Goal: Task Accomplishment & Management: Use online tool/utility

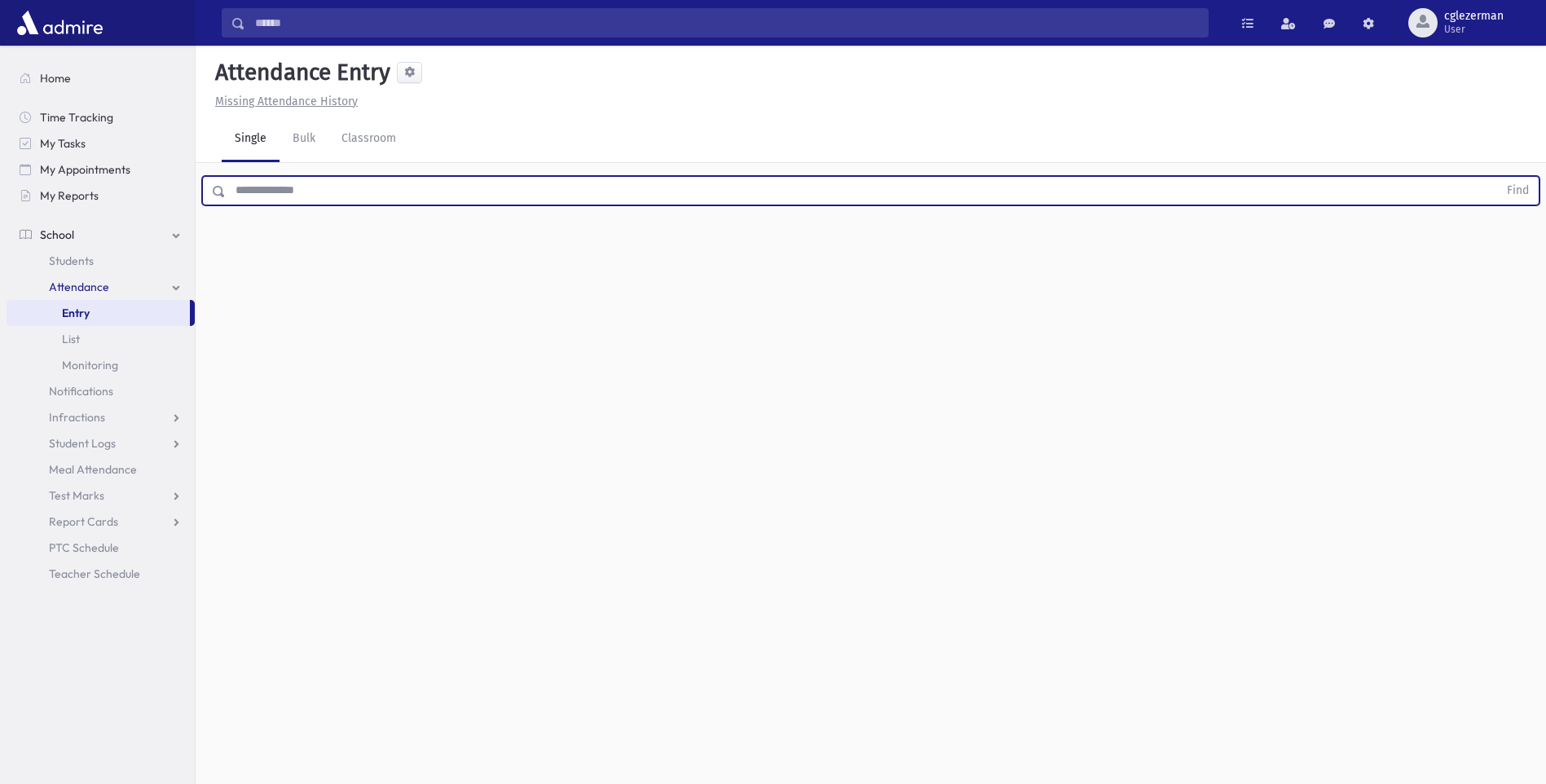
click at [351, 188] on input "text" at bounding box center [862, 190] width 1273 height 29
click at [1497, 177] on button "Find" at bounding box center [1518, 190] width 42 height 27
click at [1490, 241] on button "button" at bounding box center [1503, 243] width 33 height 29
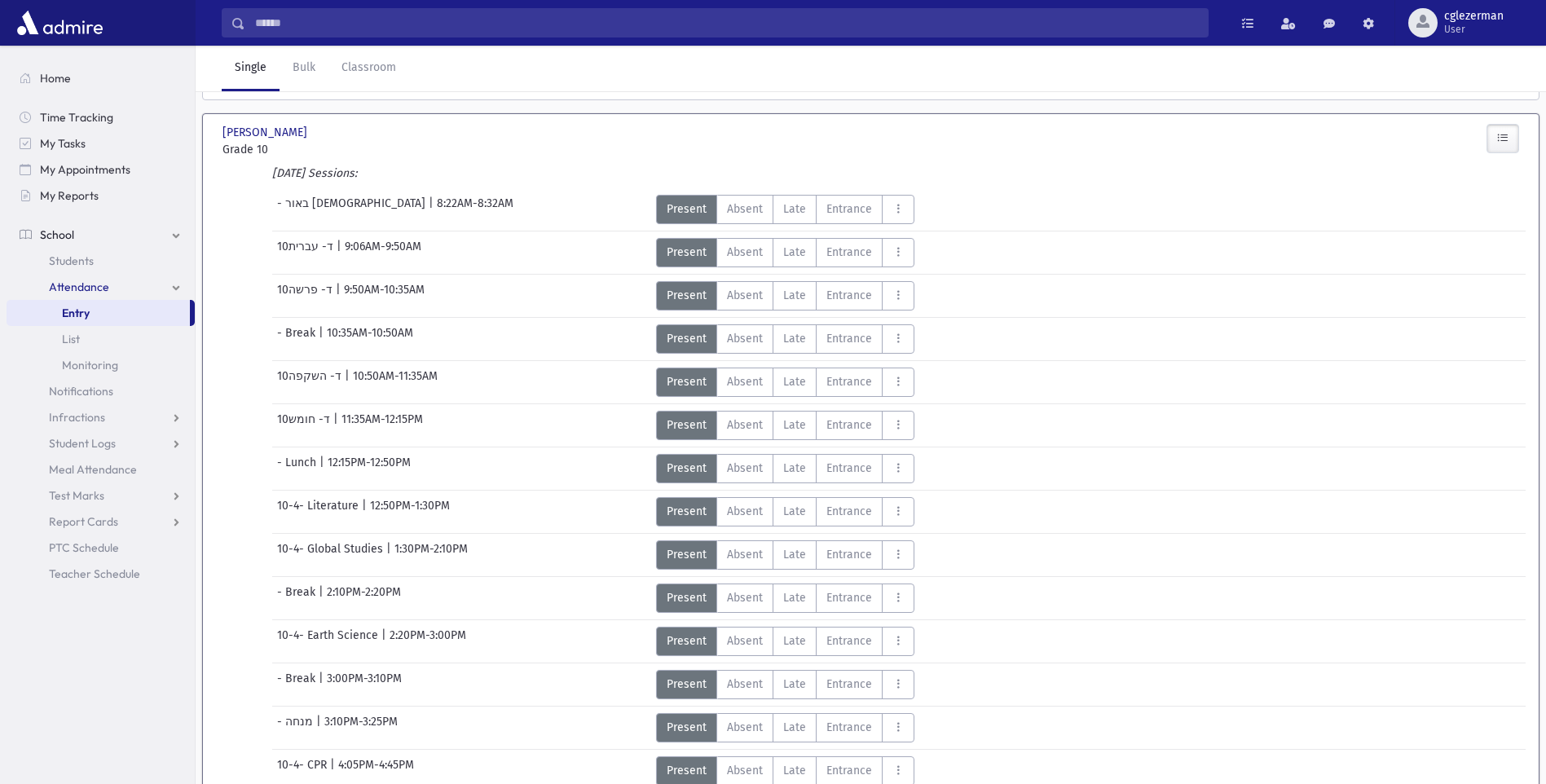
scroll to position [186, 0]
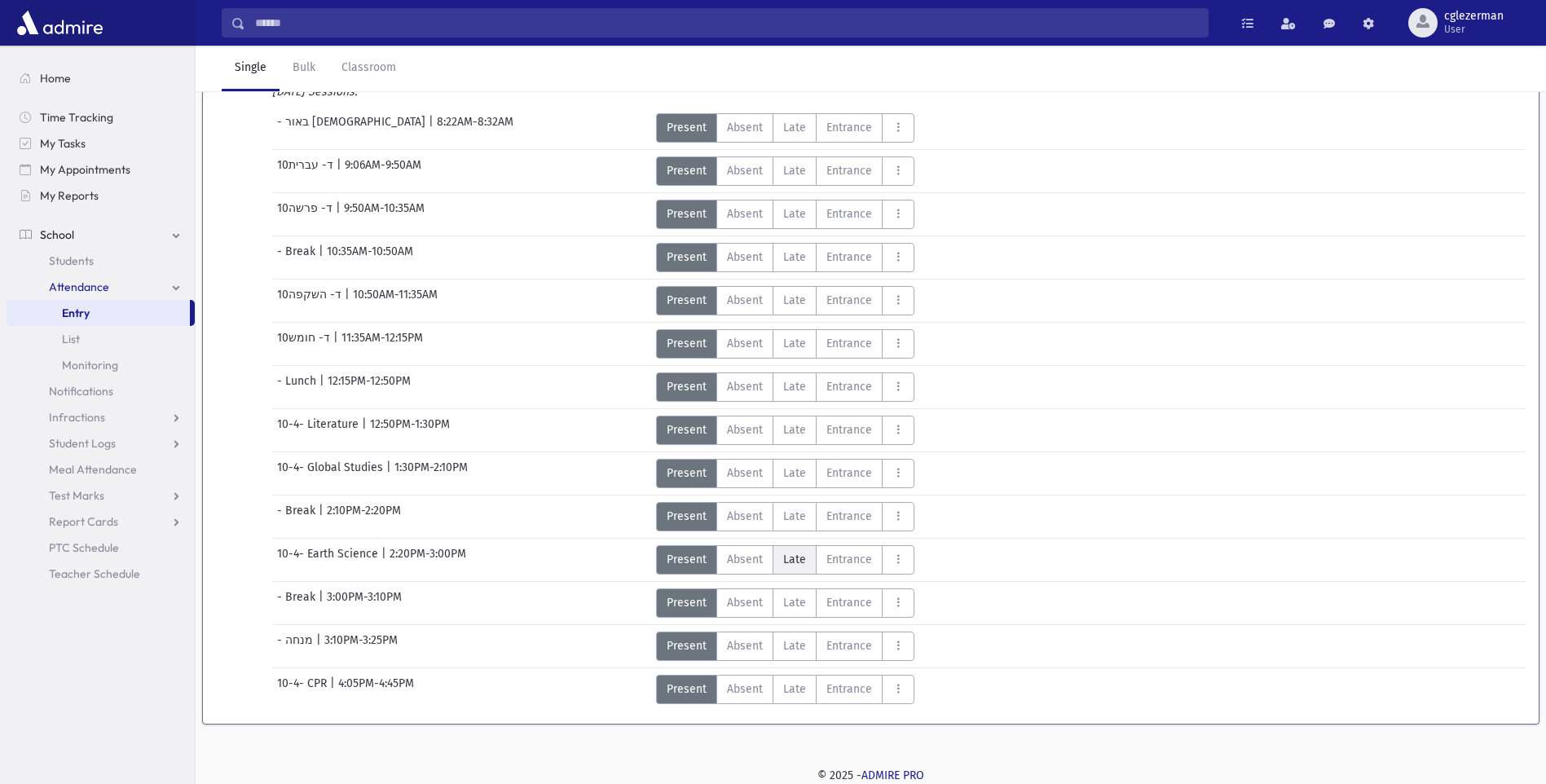
click at [792, 560] on span "Late" at bounding box center [795, 559] width 23 height 17
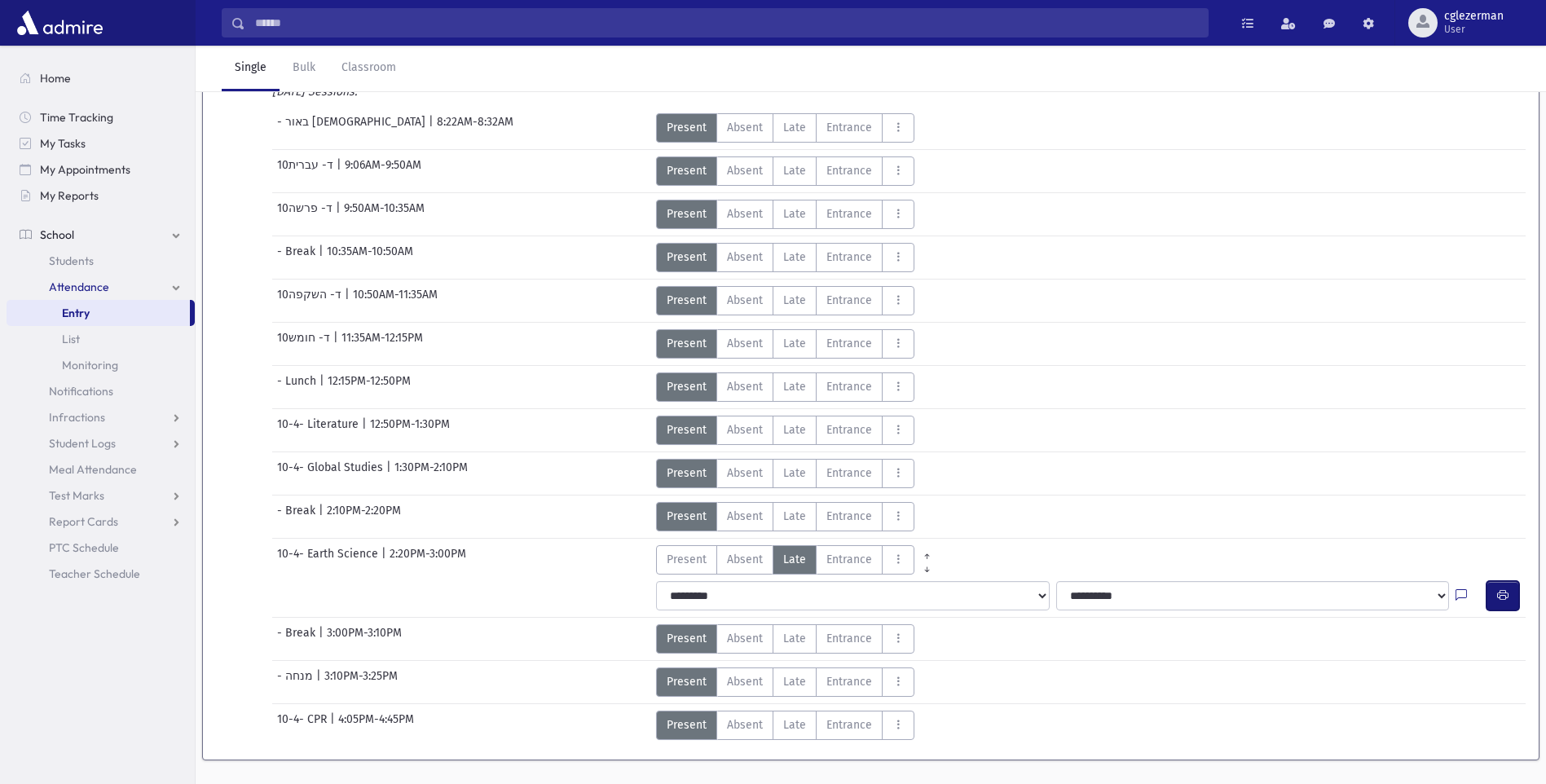
click at [1493, 590] on button "button" at bounding box center [1503, 596] width 33 height 29
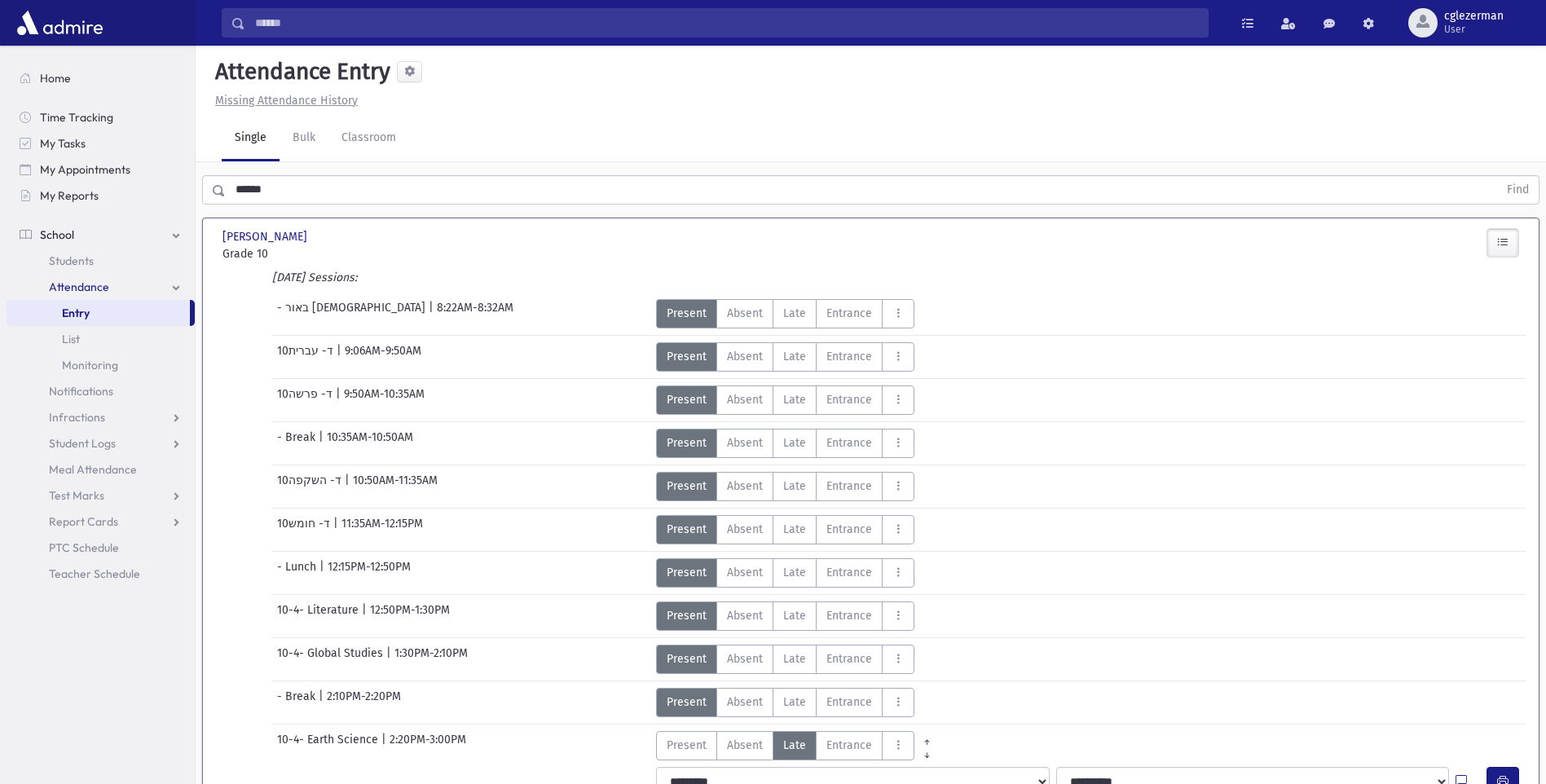
scroll to position [0, 0]
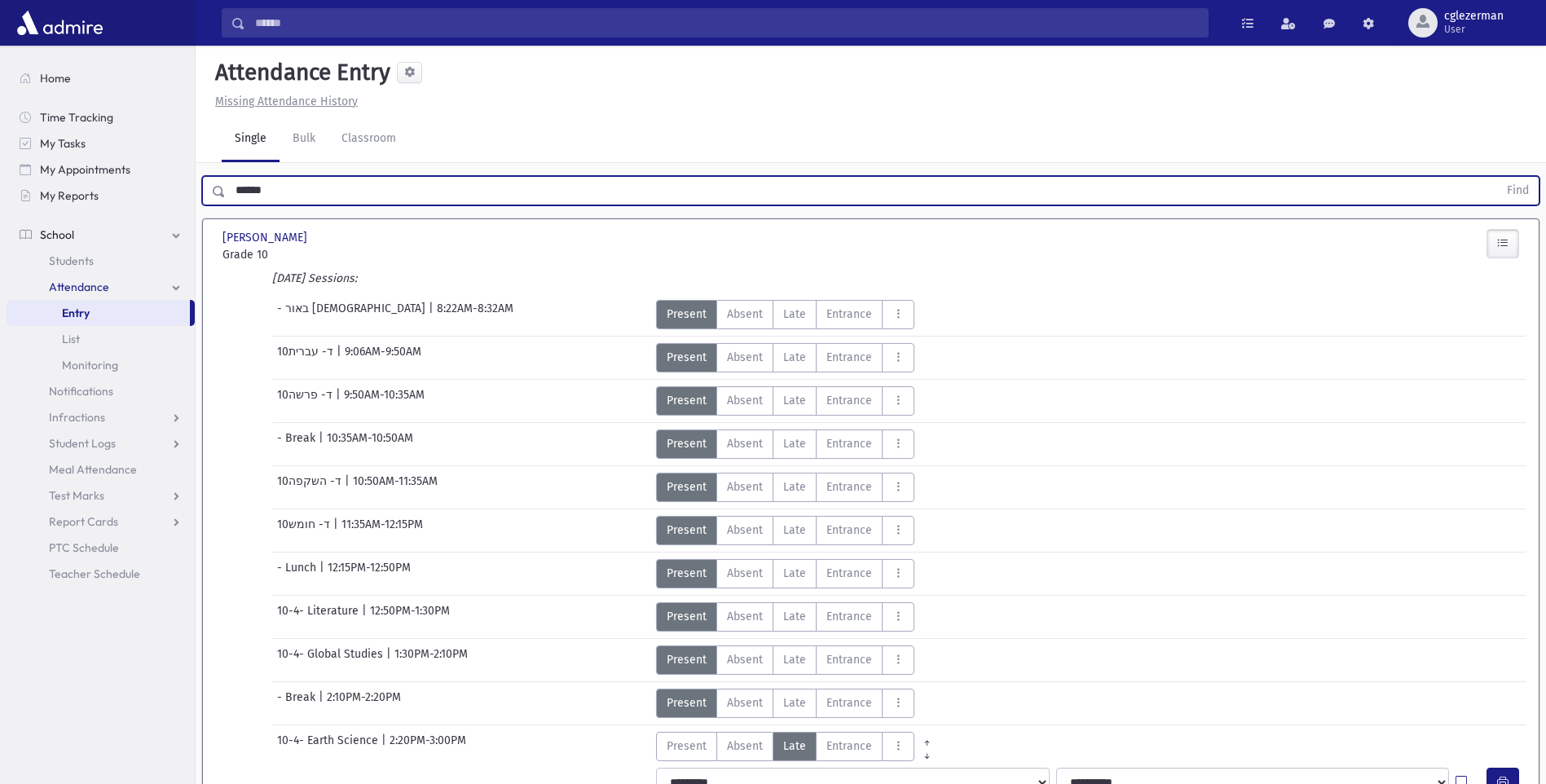
drag, startPoint x: 300, startPoint y: 194, endPoint x: 88, endPoint y: 215, distance: 213.0
click at [89, 216] on div "Search Results Students" at bounding box center [773, 503] width 1546 height 1007
click at [1497, 177] on button "Find" at bounding box center [1518, 190] width 42 height 27
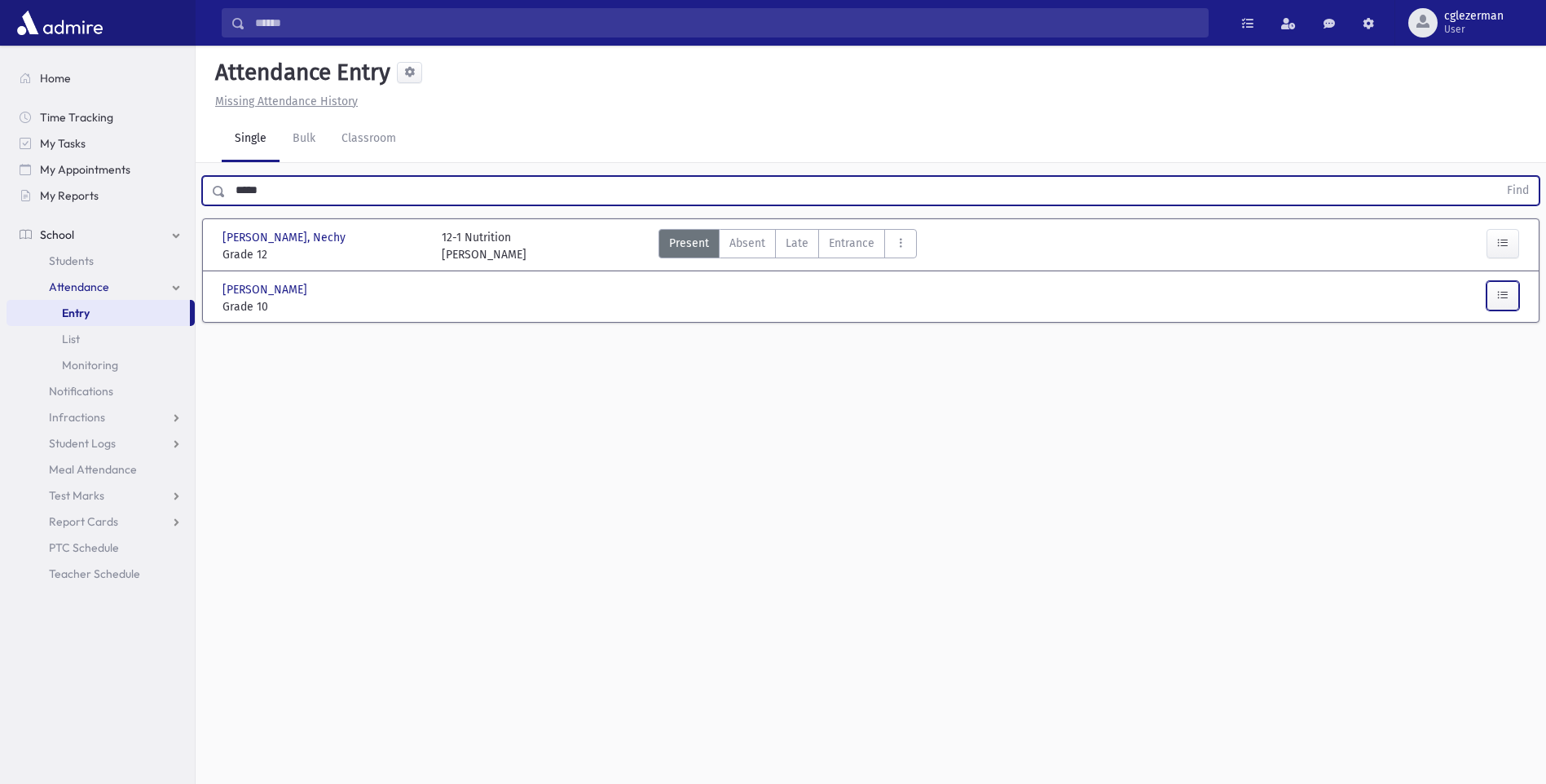
drag, startPoint x: 1498, startPoint y: 296, endPoint x: 976, endPoint y: 317, distance: 522.4
click at [1497, 296] on icon "button" at bounding box center [1503, 295] width 11 height 14
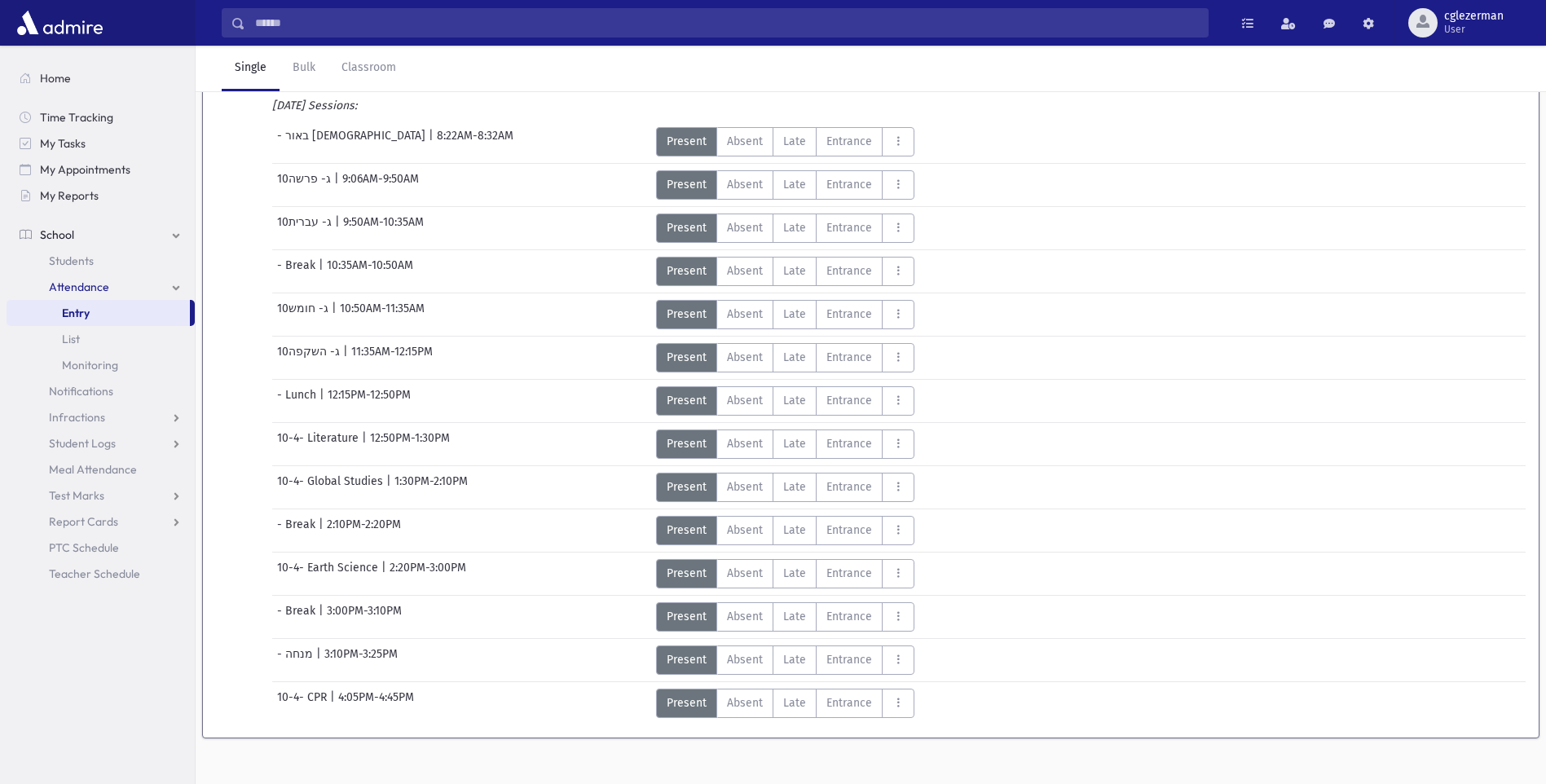
scroll to position [239, 0]
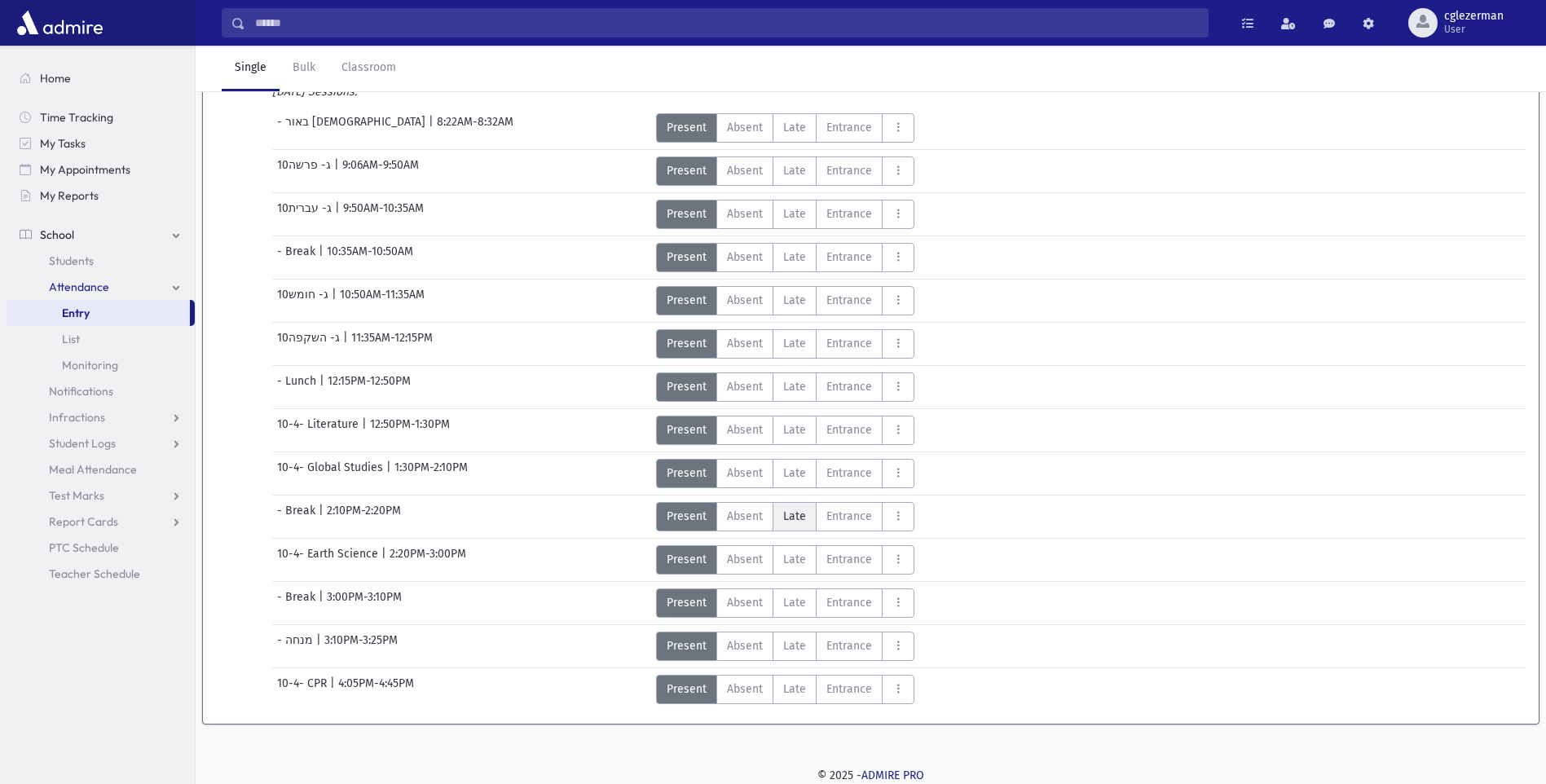
click at [795, 519] on span "Late" at bounding box center [795, 516] width 23 height 17
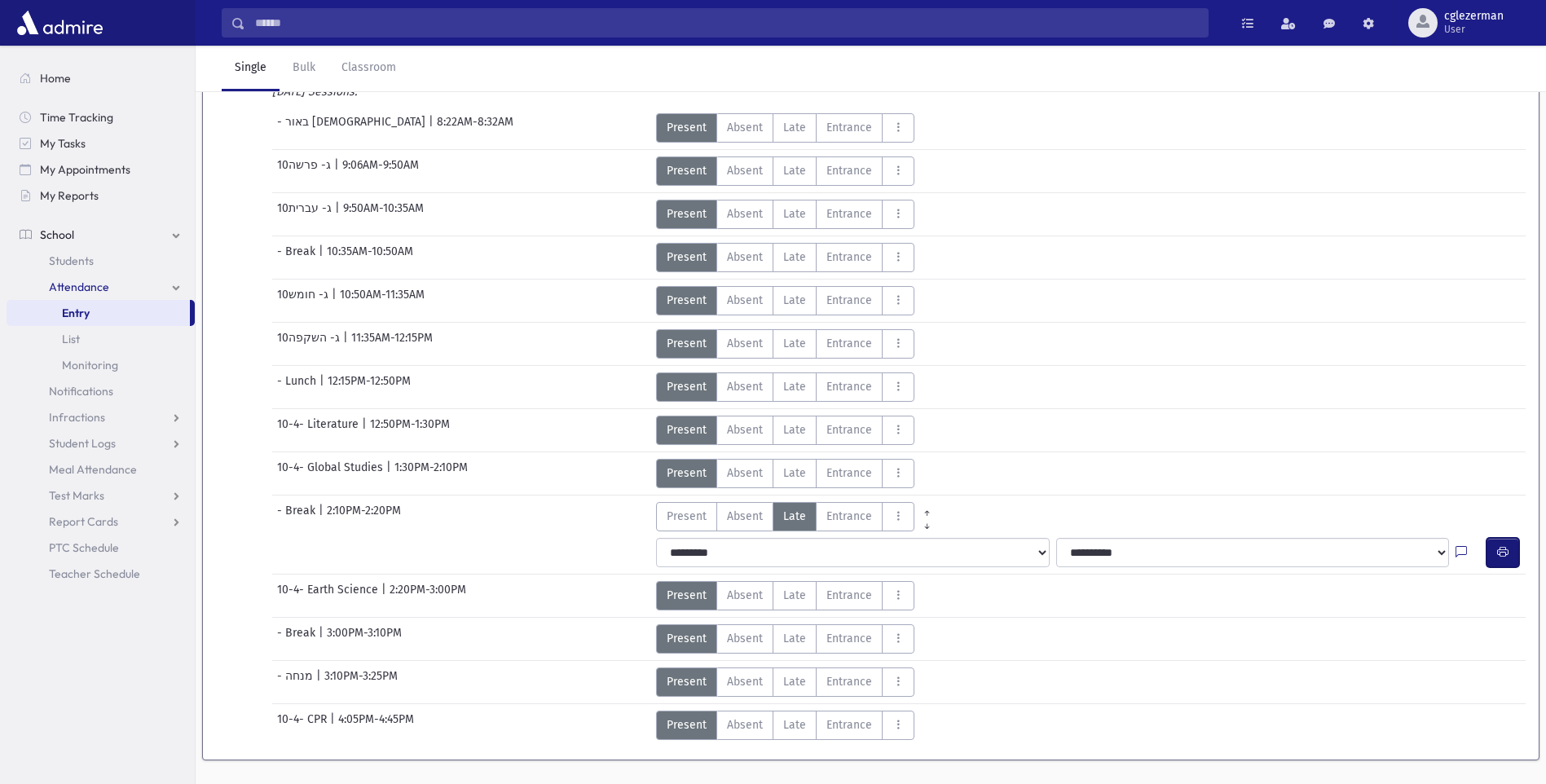
click at [1513, 552] on button "button" at bounding box center [1503, 552] width 33 height 29
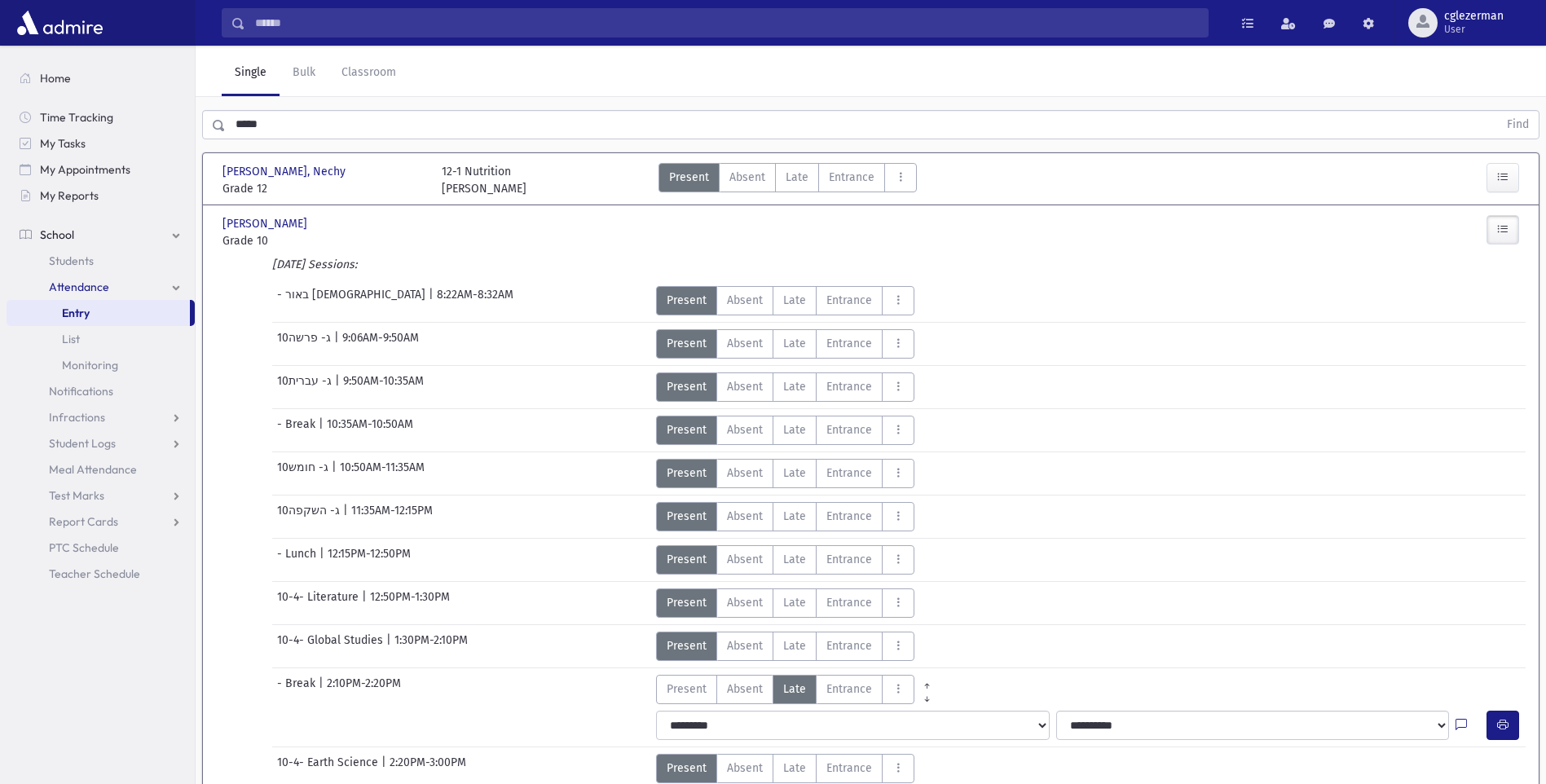
scroll to position [0, 0]
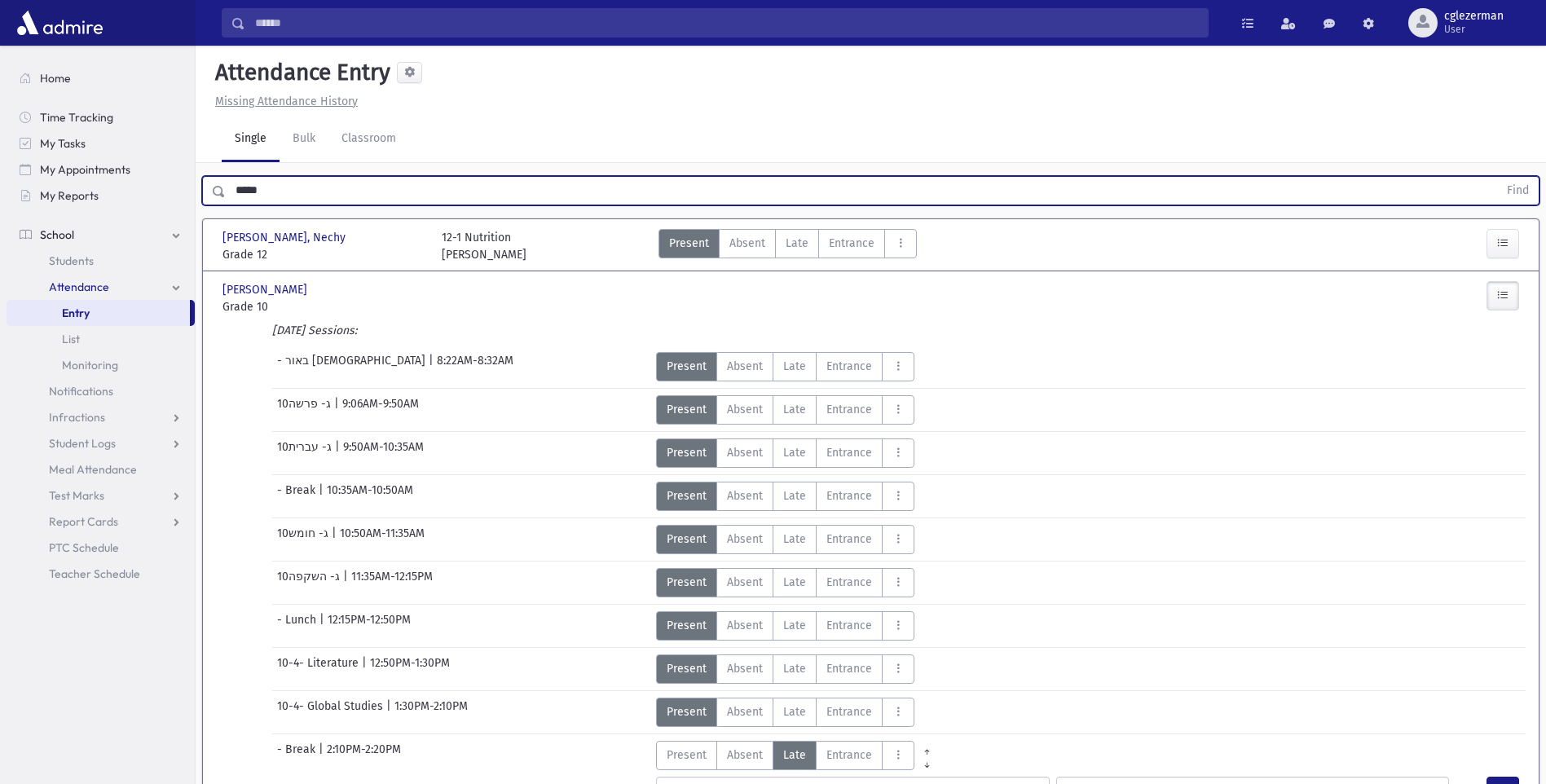
click at [294, 190] on input "*****" at bounding box center [862, 190] width 1273 height 29
click at [1497, 177] on button "Find" at bounding box center [1518, 190] width 42 height 27
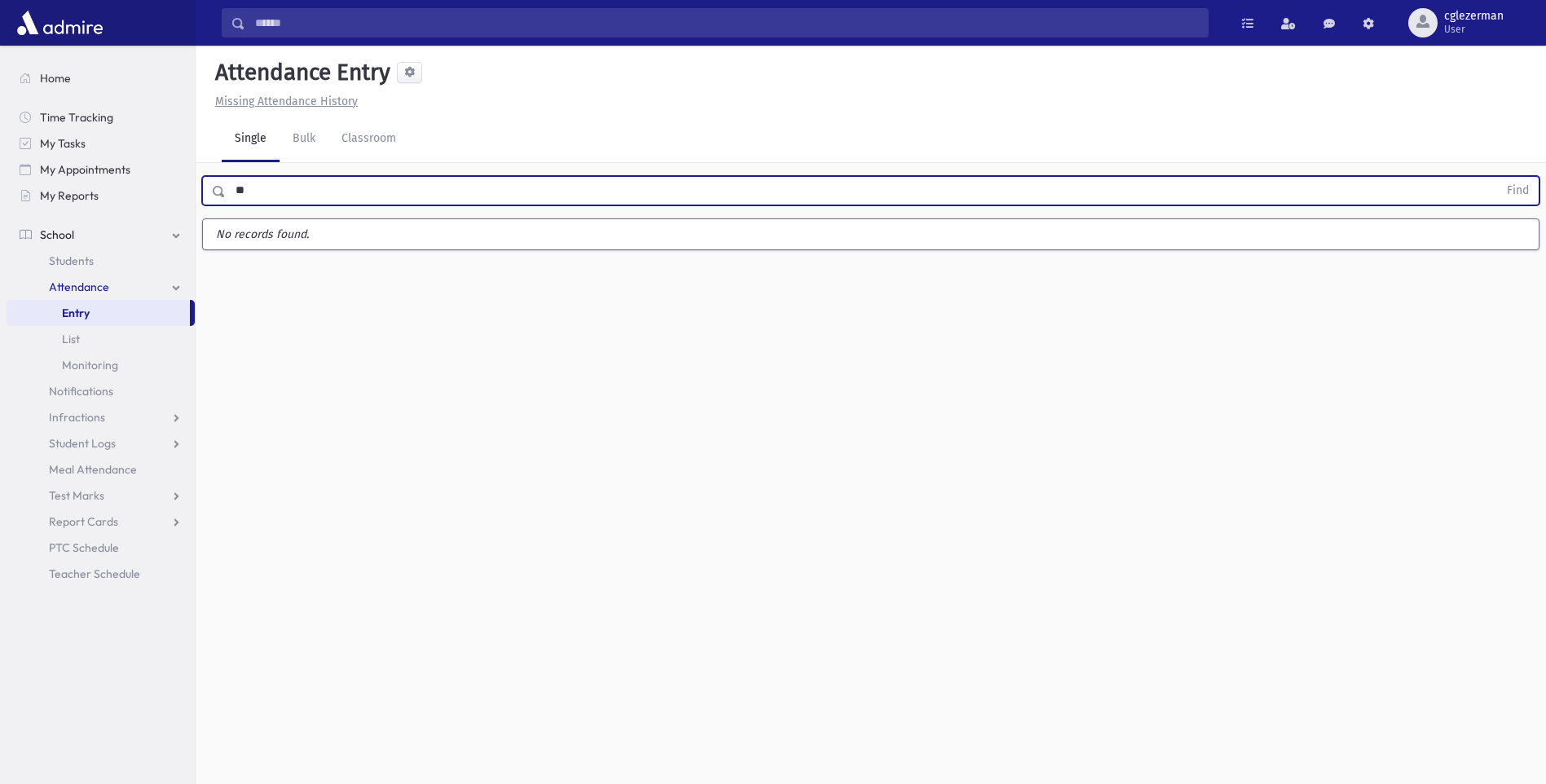
type input "*"
click at [1497, 177] on button "Find" at bounding box center [1518, 190] width 42 height 27
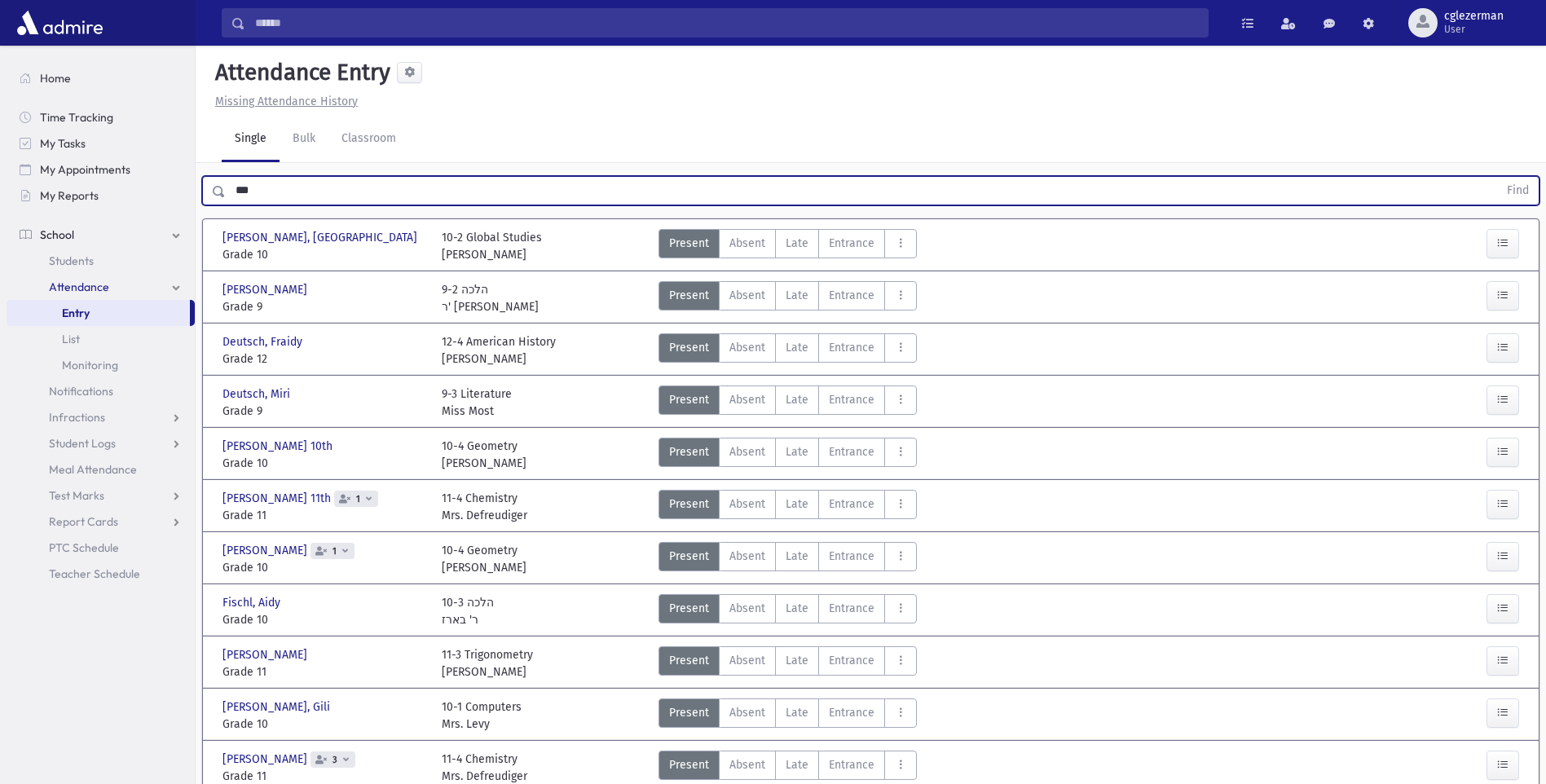
type input "***"
click at [1497, 177] on button "Find" at bounding box center [1518, 190] width 42 height 27
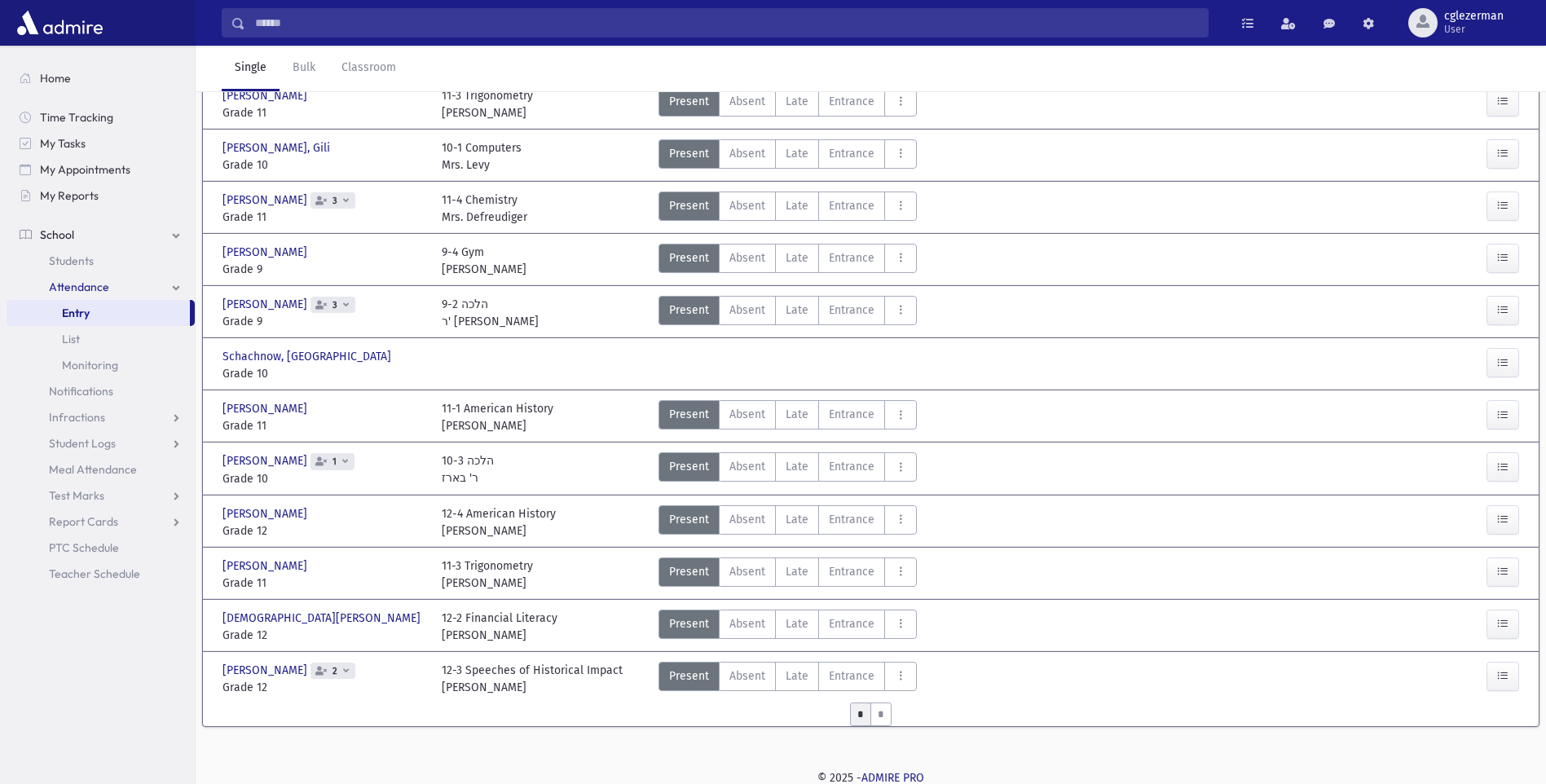
scroll to position [561, 0]
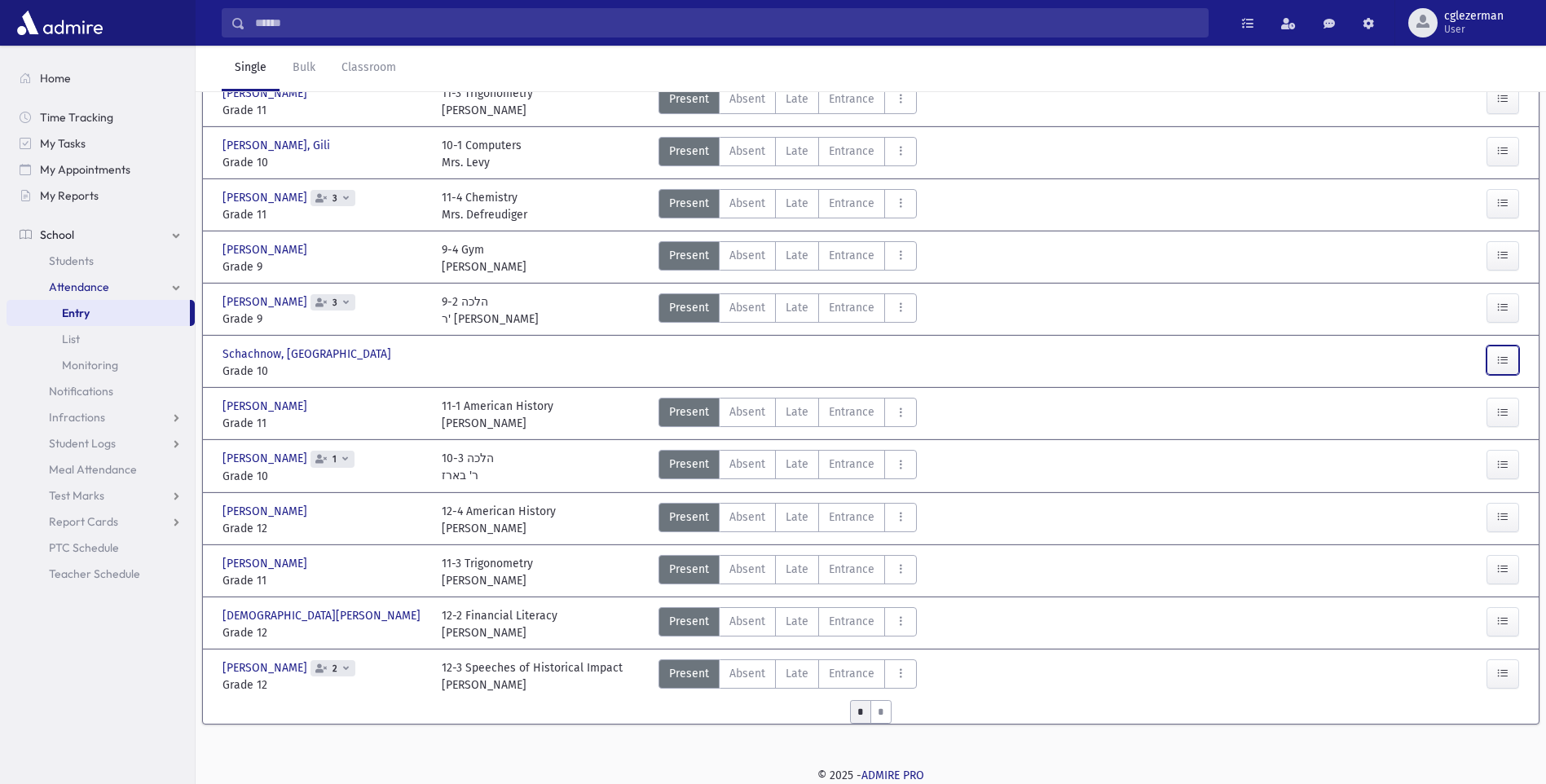
click at [1501, 368] on button "button" at bounding box center [1503, 360] width 33 height 29
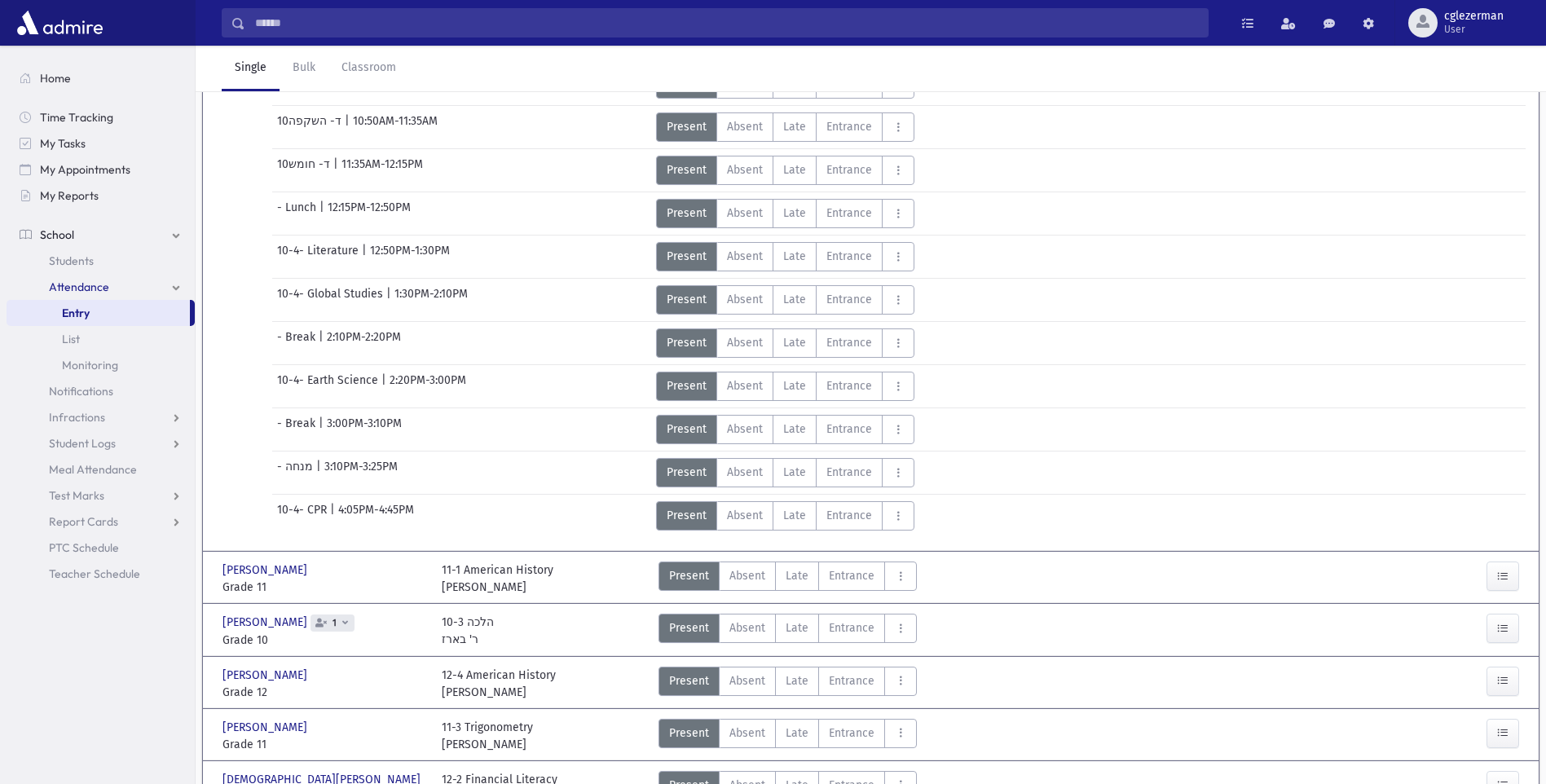
scroll to position [1238, 0]
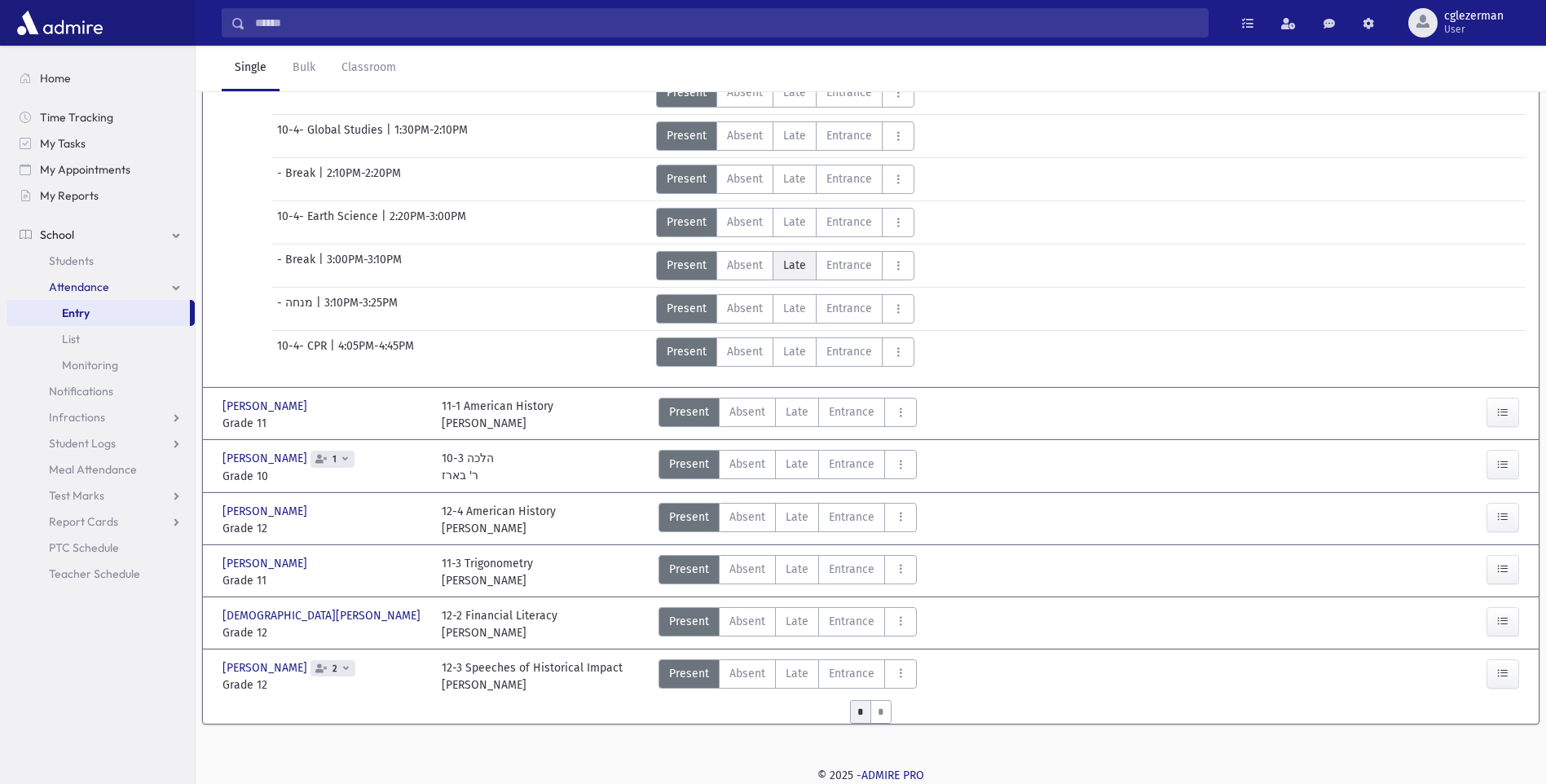
click at [795, 261] on span "Late" at bounding box center [795, 264] width 23 height 17
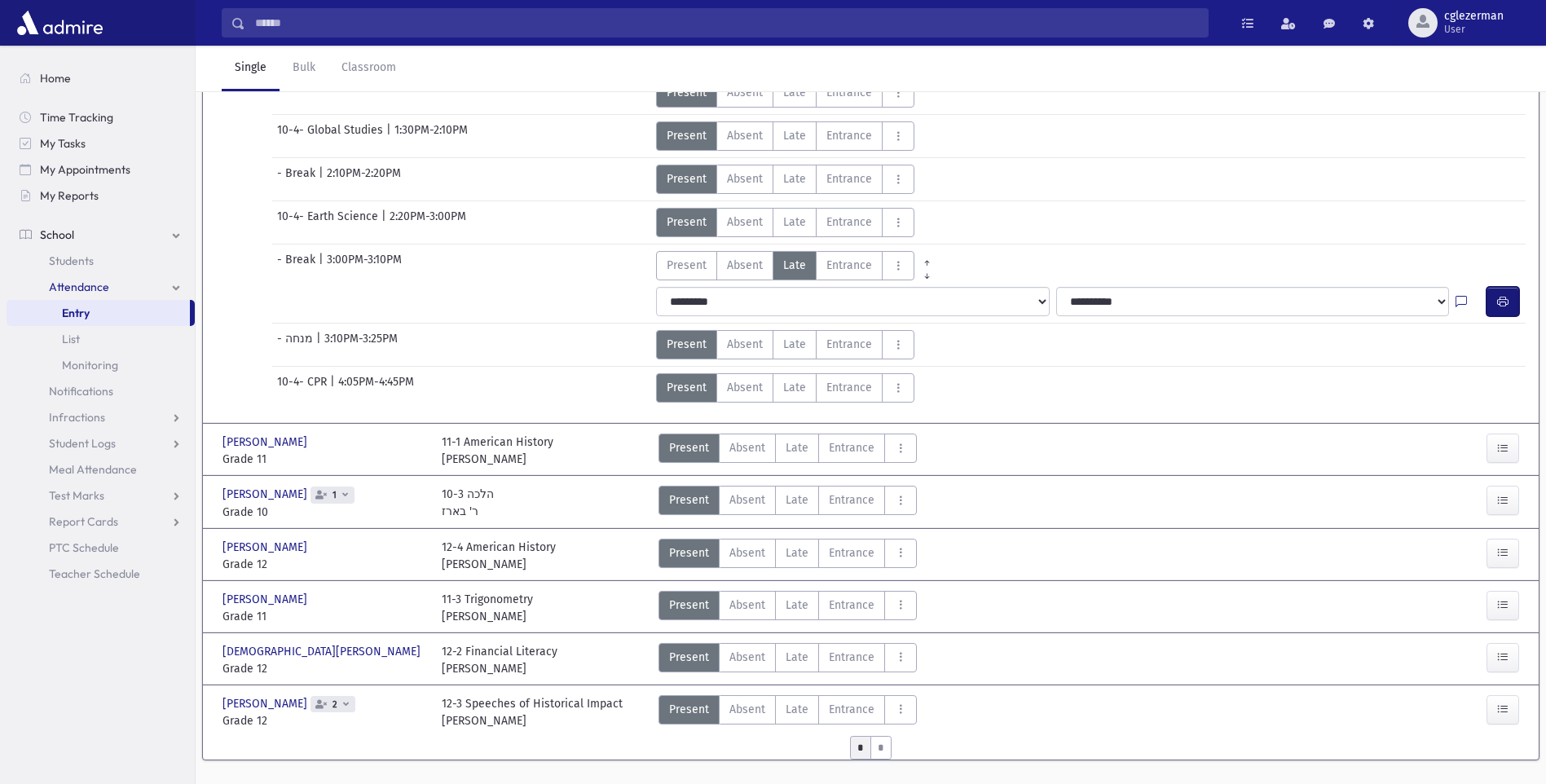
click at [1512, 296] on button "button" at bounding box center [1503, 301] width 33 height 29
